Goal: Obtain resource: Obtain resource

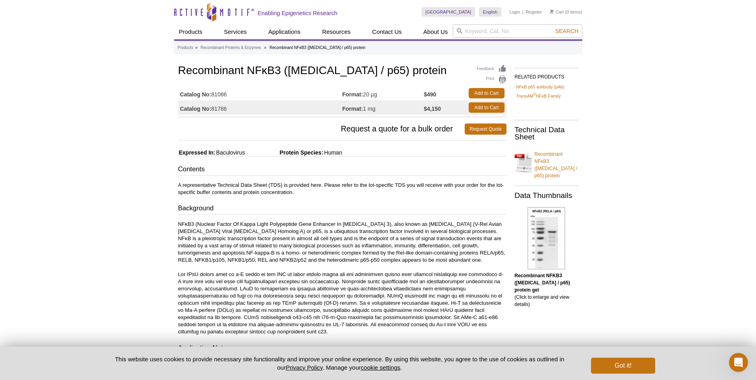
drag, startPoint x: 230, startPoint y: 108, endPoint x: 210, endPoint y: 112, distance: 20.6
click at [210, 112] on td "Catalog No: 81786" at bounding box center [260, 107] width 164 height 14
drag, startPoint x: 218, startPoint y: 111, endPoint x: 199, endPoint y: 125, distance: 23.7
click at [199, 125] on span "Request a quote for a bulk order" at bounding box center [321, 129] width 287 height 11
drag, startPoint x: 212, startPoint y: 108, endPoint x: 232, endPoint y: 110, distance: 19.6
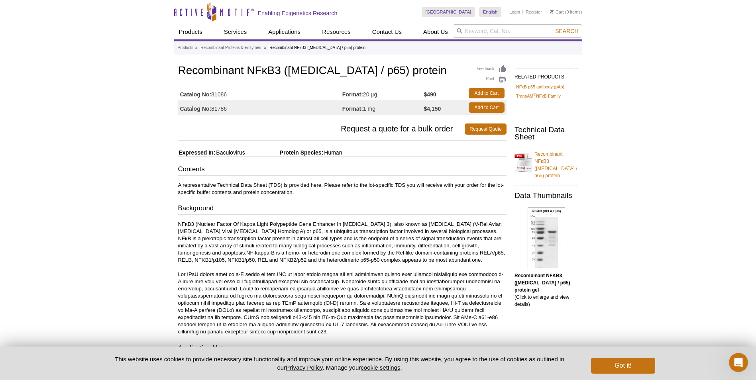
click at [232, 110] on td "Catalog No: 81786" at bounding box center [260, 107] width 164 height 14
drag, startPoint x: 232, startPoint y: 110, endPoint x: 223, endPoint y: 110, distance: 8.4
copy td "81786"
click at [182, 73] on h1 "Recombinant NFκB3 ([MEDICAL_DATA] / p65) protein" at bounding box center [342, 72] width 328 height 14
drag, startPoint x: 178, startPoint y: 71, endPoint x: 387, endPoint y: 74, distance: 208.5
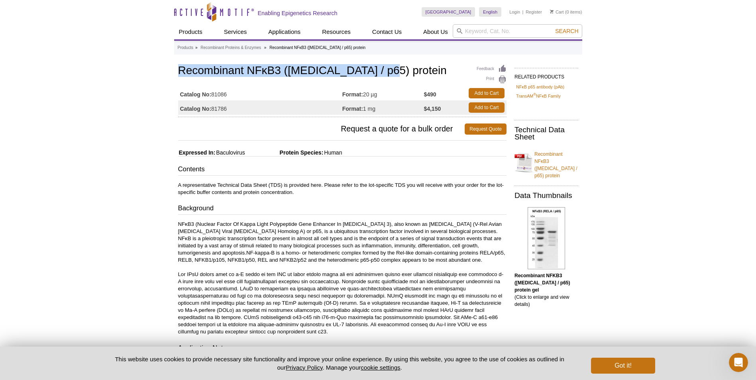
click at [387, 74] on h1 "Recombinant NFκB3 ([MEDICAL_DATA] / p65) protein" at bounding box center [342, 72] width 328 height 14
copy h1 "Recombinant NFκB3 ([MEDICAL_DATA] / p65) protein"
drag, startPoint x: 212, startPoint y: 109, endPoint x: 228, endPoint y: 109, distance: 15.5
click at [228, 109] on td "Catalog No: 81786" at bounding box center [260, 107] width 164 height 14
copy td "81786"
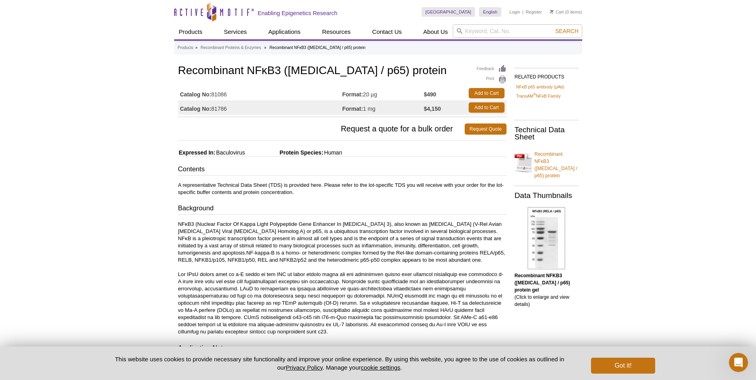
click at [56, 96] on div "Active Motif Logo Enabling Epigenetics Research 0 Search Skip to content Active…" at bounding box center [378, 323] width 756 height 646
click at [644, 370] on button "Got it!" at bounding box center [623, 366] width 64 height 16
